Goal: Task Accomplishment & Management: Manage account settings

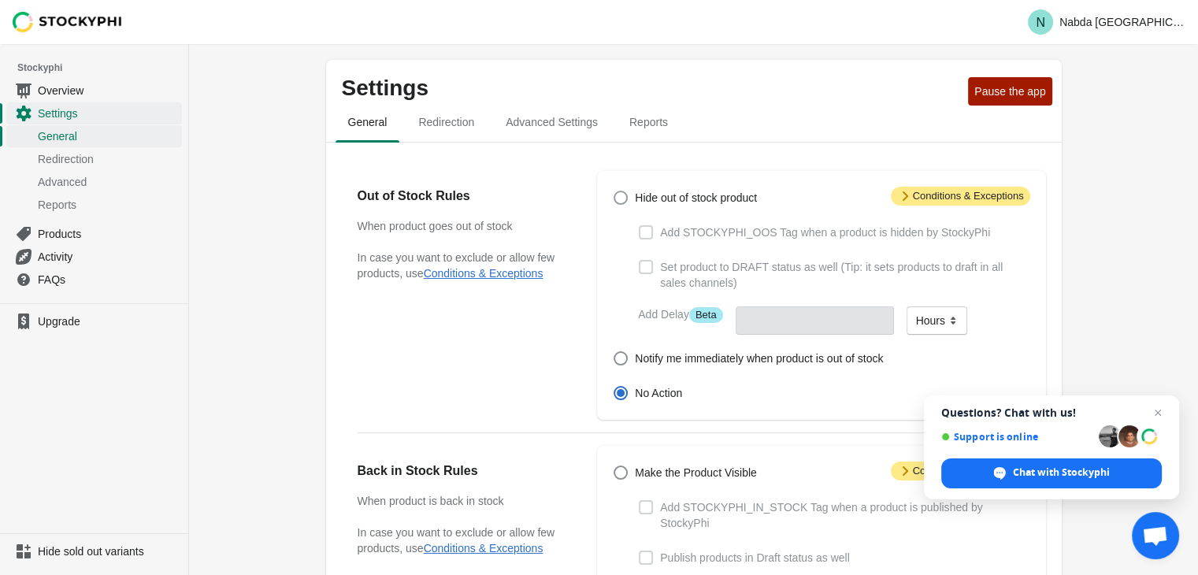
click at [622, 203] on span at bounding box center [620, 198] width 14 height 14
click at [614, 191] on input "Hide out of stock product" at bounding box center [613, 191] width 1 height 1
radio input "true"
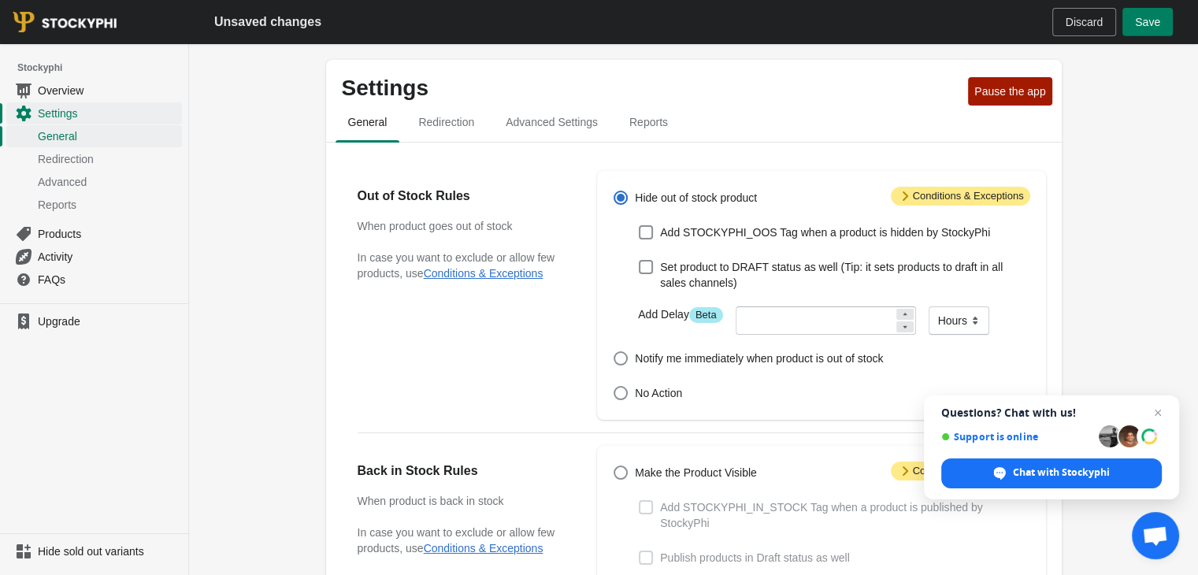
click at [622, 203] on span at bounding box center [620, 198] width 14 height 14
click at [614, 191] on input "Hide out of stock product" at bounding box center [613, 191] width 1 height 1
click at [1079, 20] on span "Discard" at bounding box center [1084, 22] width 37 height 13
radio input "false"
radio input "true"
